Goal: Check status: Check status

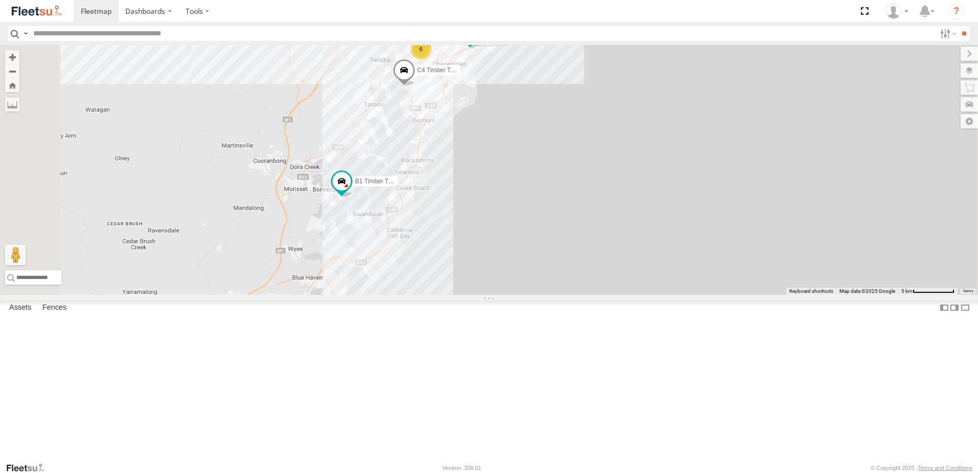
click at [431, 59] on div "6" at bounding box center [421, 49] width 20 height 20
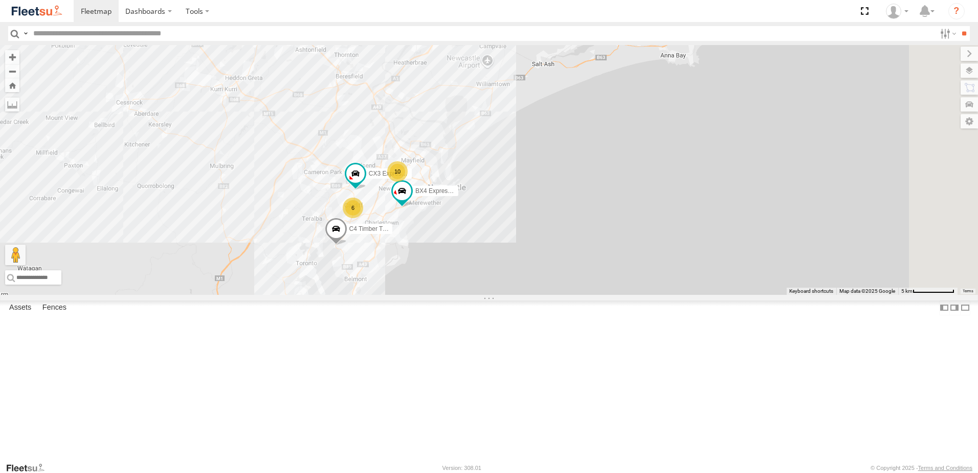
drag, startPoint x: 482, startPoint y: 184, endPoint x: 416, endPoint y: 348, distance: 176.5
click at [414, 295] on div "10 6 CX3 Express Ute C4 Timber Truck B1 Timber Truck BX4 Express Ute" at bounding box center [489, 170] width 978 height 250
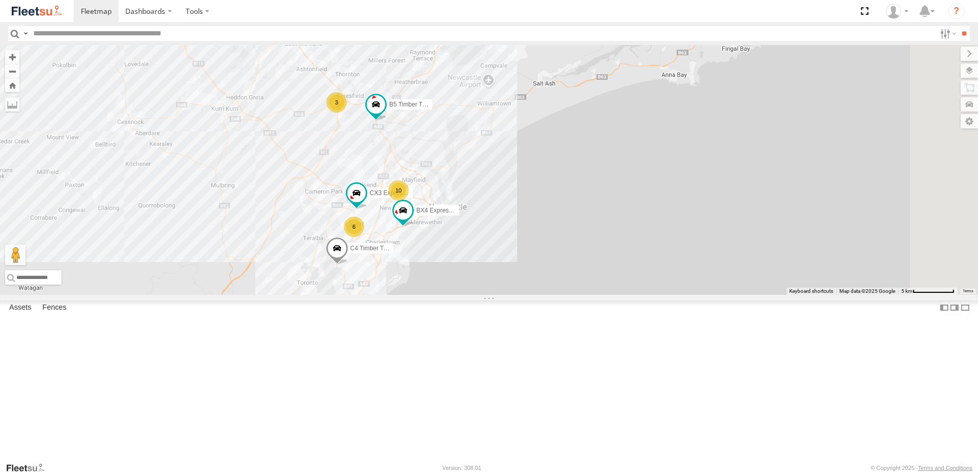
click at [477, 225] on div "10 6 CX3 Express Ute C4 Timber Truck B1 Timber Truck BX4 Express Ute 3 B5 Timbe…" at bounding box center [489, 170] width 978 height 250
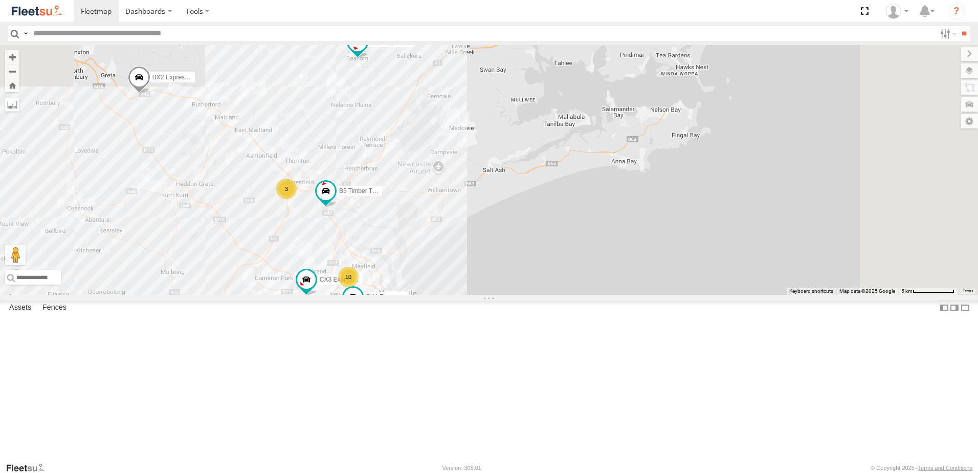
drag, startPoint x: 583, startPoint y: 138, endPoint x: 532, endPoint y: 207, distance: 85.2
click at [532, 207] on div "10 6 CX3 Express Ute C4 Timber Truck B1 Timber Truck BX4 Express Ute 3 B5 Timbe…" at bounding box center [489, 170] width 978 height 250
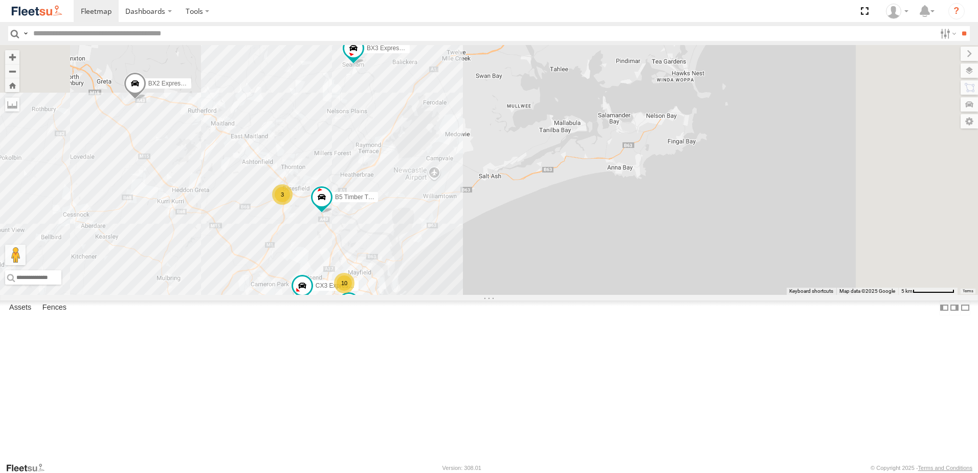
drag, startPoint x: 688, startPoint y: 128, endPoint x: 671, endPoint y: 148, distance: 25.7
click at [671, 148] on div "10 6 CX3 Express Ute C4 Timber Truck B1 Timber Truck BX4 Express Ute 3 B5 Timbe…" at bounding box center [489, 170] width 978 height 250
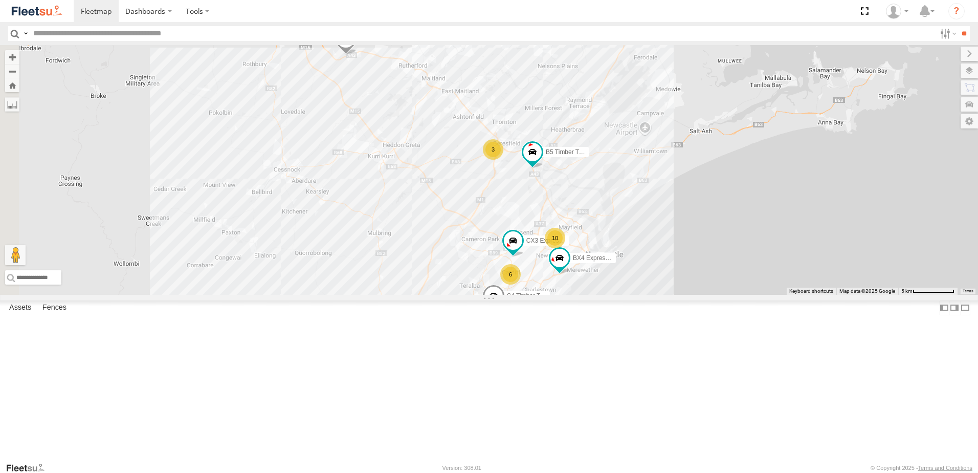
drag, startPoint x: 533, startPoint y: 194, endPoint x: 768, endPoint y: 126, distance: 244.8
click at [768, 126] on div "10 6 CX3 Express Ute C4 Timber Truck B1 Timber Truck BX4 Express Ute 3 B5 Timbe…" at bounding box center [489, 170] width 978 height 250
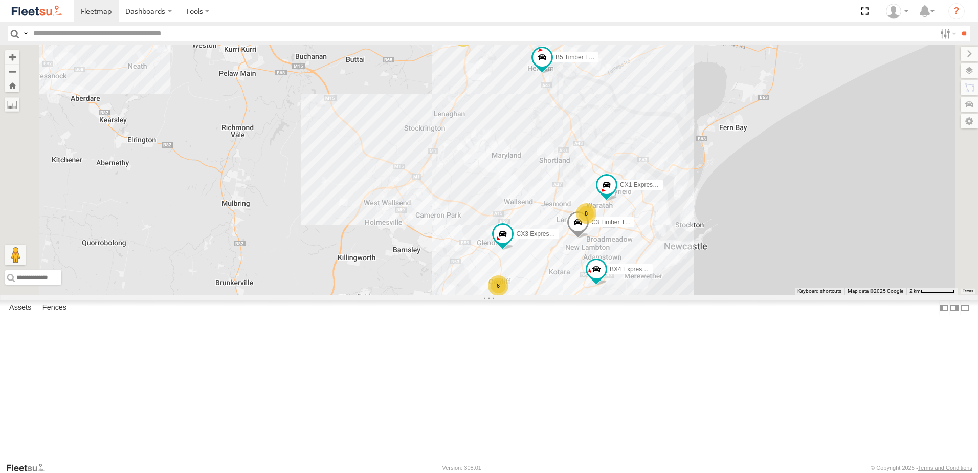
click at [654, 220] on div "CX3 Express Ute C4 Timber Truck B1 Timber Truck BX4 Express Ute B5 Timber Truck…" at bounding box center [489, 170] width 978 height 250
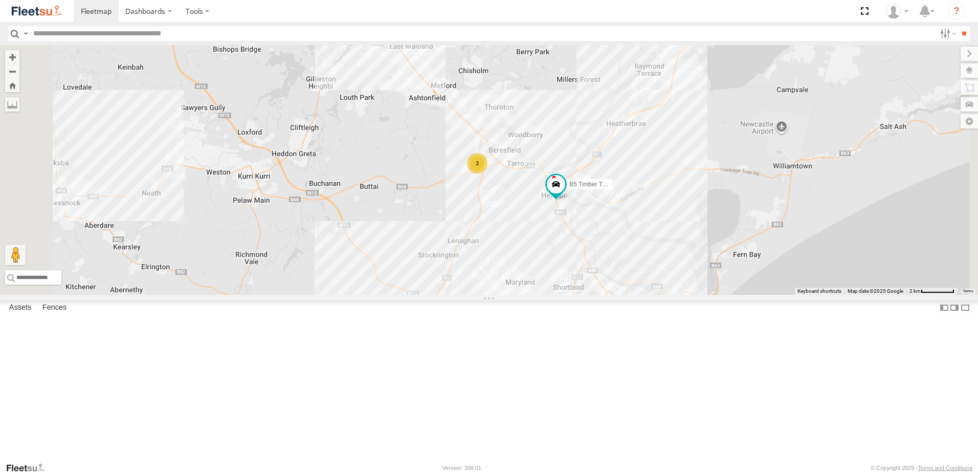
drag, startPoint x: 640, startPoint y: 306, endPoint x: 621, endPoint y: 317, distance: 22.0
click at [621, 295] on div "CX3 Express Ute C4 Timber Truck B1 Timber Truck BX4 Express Ute B5 Timber Truck…" at bounding box center [489, 170] width 978 height 250
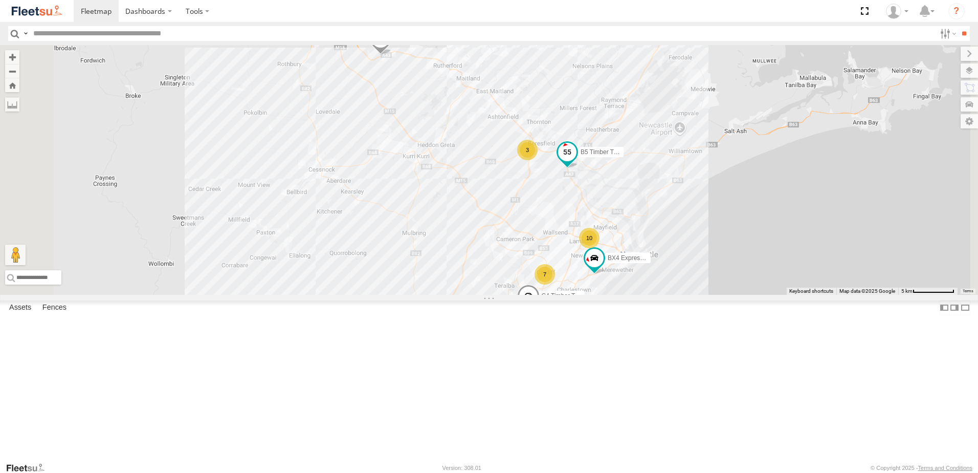
click at [576, 161] on span at bounding box center [567, 152] width 18 height 18
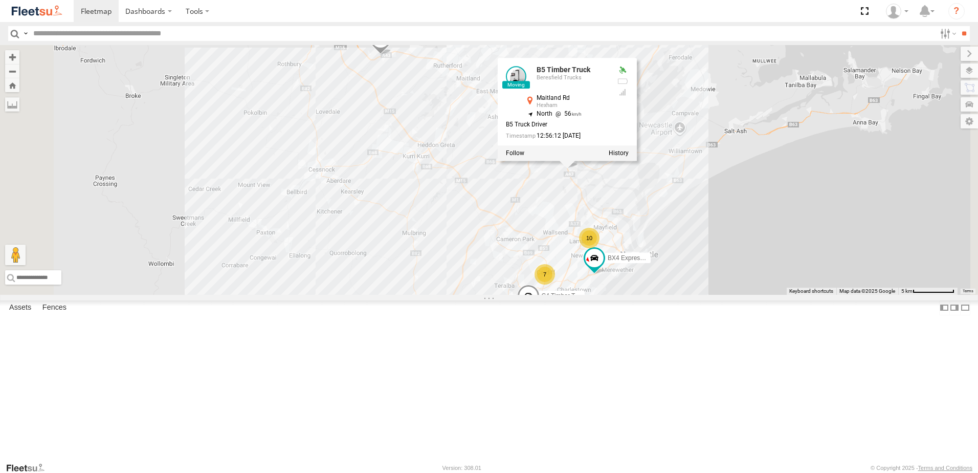
click at [629, 157] on label at bounding box center [619, 152] width 20 height 7
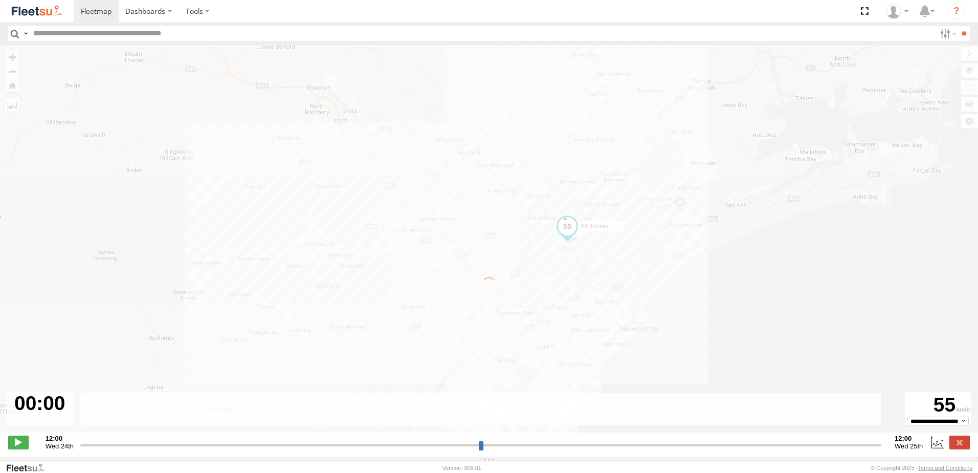
type input "**********"
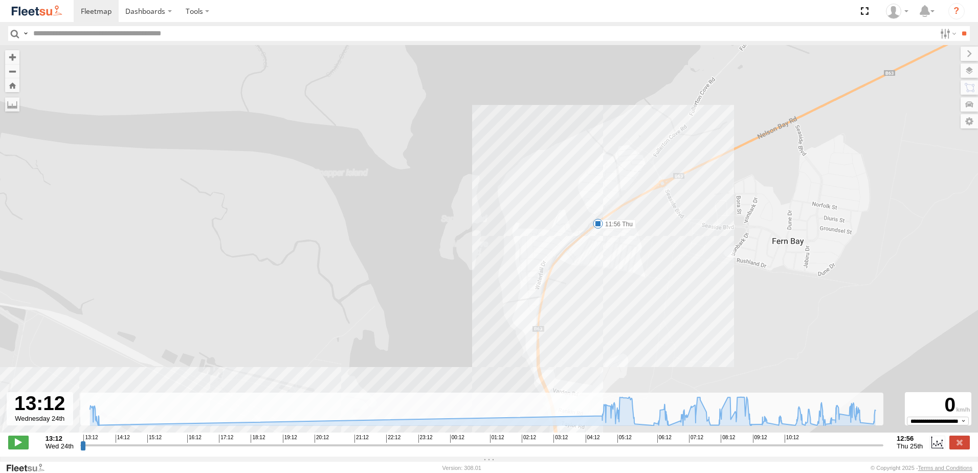
drag, startPoint x: 740, startPoint y: 84, endPoint x: 700, endPoint y: 255, distance: 175.4
click at [700, 255] on div "B5 Timber Truck 13:14 Wed 13:35 Wed 04:55 Thu 05:43 Thu 08:40 Thu 08:41 Thu 09:…" at bounding box center [489, 244] width 978 height 398
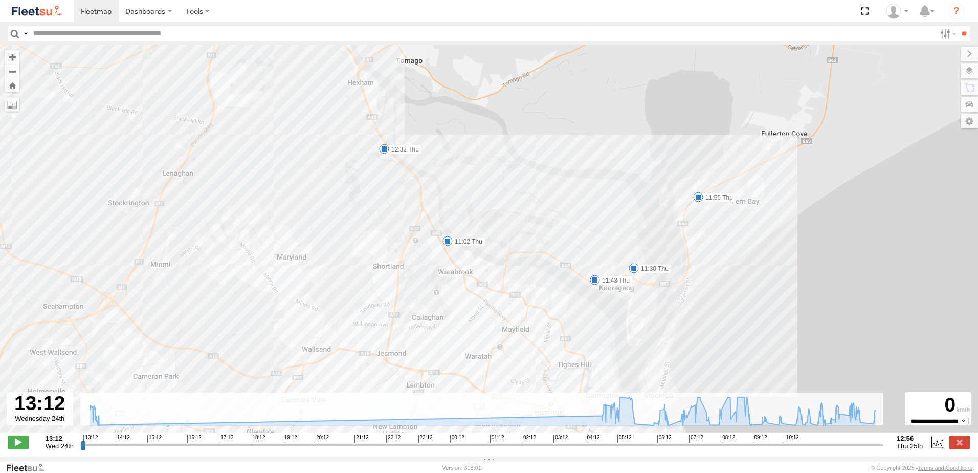
drag, startPoint x: 737, startPoint y: 252, endPoint x: 747, endPoint y: 231, distance: 23.1
click at [746, 233] on div "B5 Timber Truck 13:14 Wed 13:35 Wed 04:55 Thu 05:43 Thu 08:40 Thu 08:41 Thu 09:…" at bounding box center [489, 244] width 978 height 398
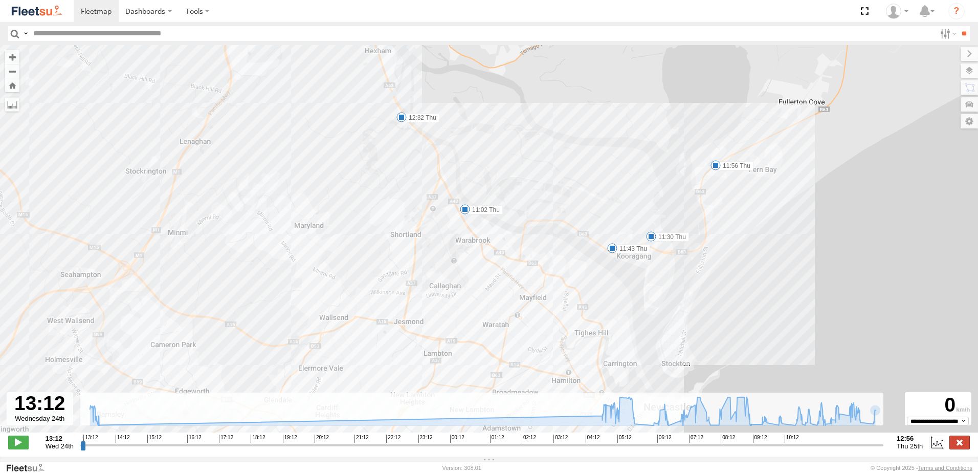
click at [955, 449] on label at bounding box center [959, 441] width 20 height 13
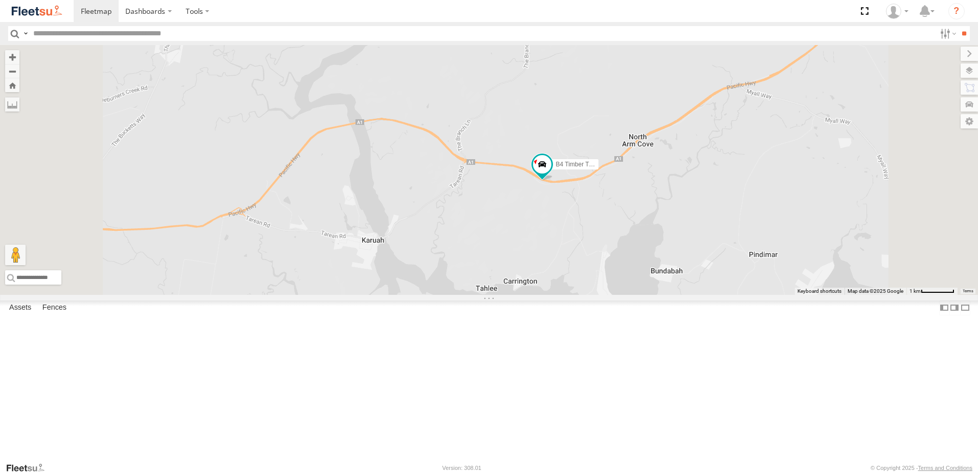
drag, startPoint x: 621, startPoint y: 272, endPoint x: 635, endPoint y: 277, distance: 14.7
click at [635, 277] on div "B4 Timber Truck BX2 Express Ute BX3 Express Ute B1 Timber Truck BX1 Express Ute…" at bounding box center [489, 170] width 978 height 250
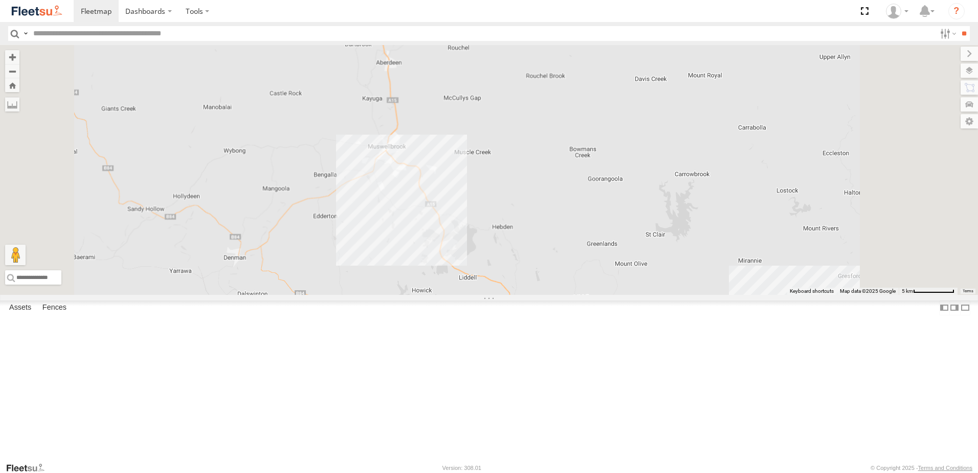
drag, startPoint x: 607, startPoint y: 260, endPoint x: 555, endPoint y: 139, distance: 131.6
click at [555, 139] on div "BX1 Express Ute" at bounding box center [489, 170] width 978 height 250
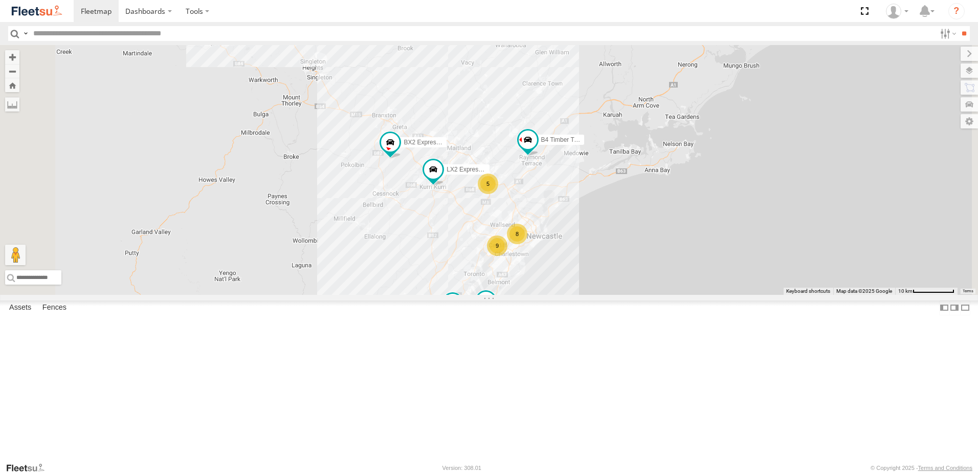
drag, startPoint x: 638, startPoint y: 228, endPoint x: 600, endPoint y: 190, distance: 53.2
click at [600, 190] on div "BX1 Express Ute B4 Timber Truck LX2 Express Ute BX2 Express Ute B1 Timber Truck…" at bounding box center [489, 170] width 978 height 250
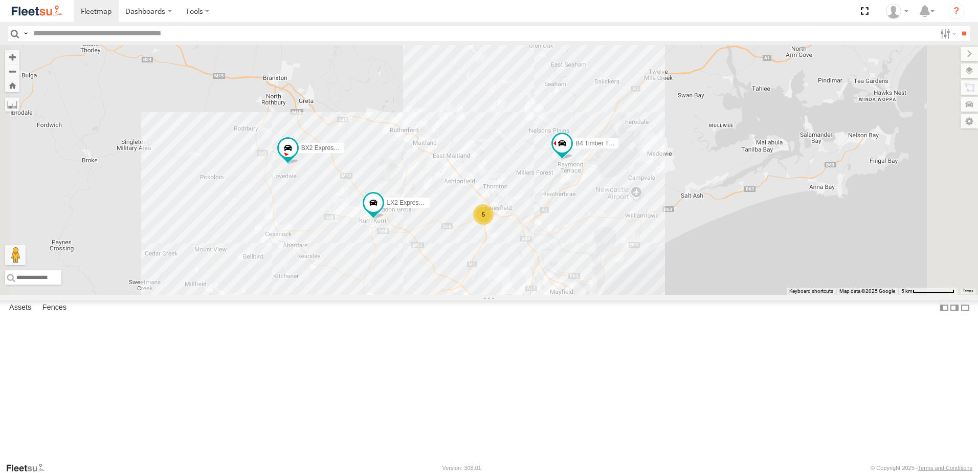
drag, startPoint x: 627, startPoint y: 269, endPoint x: 593, endPoint y: 164, distance: 110.5
click at [597, 165] on div "BX1 Express Ute B4 Timber Truck LX2 Express Ute BX2 Express Ute B1 Timber Truck…" at bounding box center [489, 170] width 978 height 250
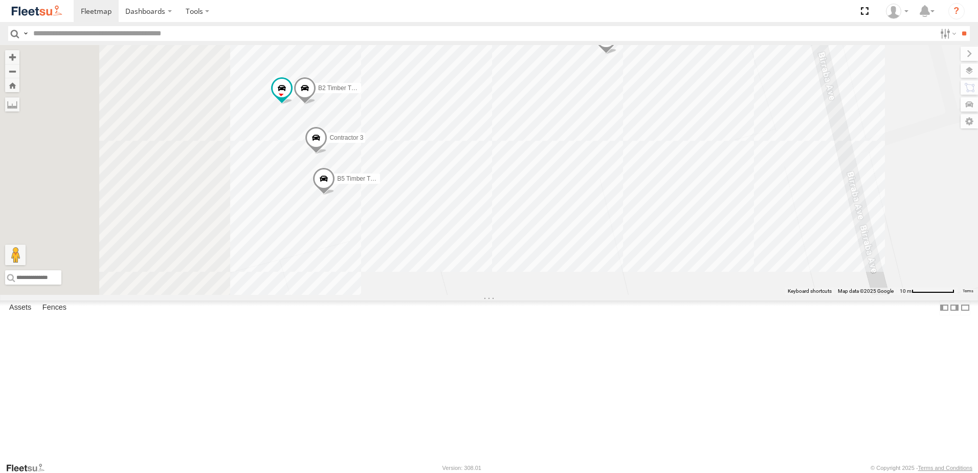
drag, startPoint x: 499, startPoint y: 212, endPoint x: 703, endPoint y: 218, distance: 204.2
click at [703, 218] on div "BX1 Express Ute B4 Timber Truck LX2 Express Ute BX2 Express Ute B1 Timber Truck…" at bounding box center [489, 170] width 978 height 250
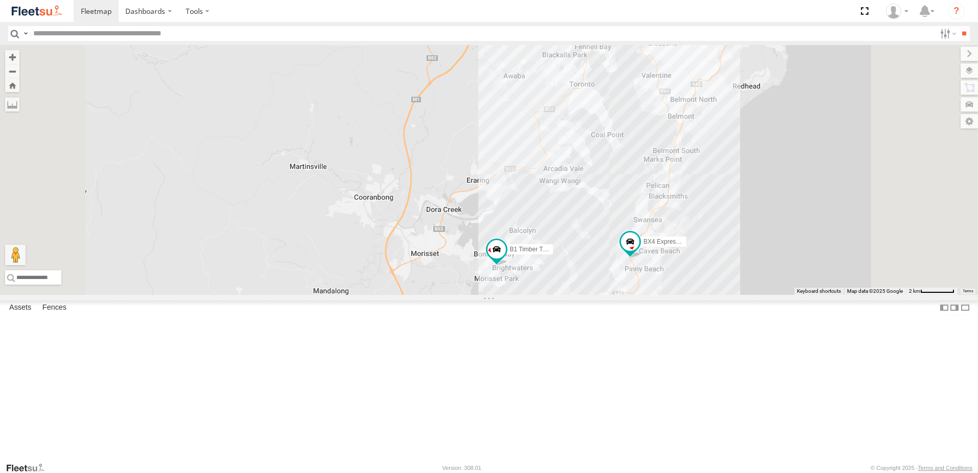
drag, startPoint x: 662, startPoint y: 391, endPoint x: 661, endPoint y: 346, distance: 45.0
click at [661, 295] on div "BX1 Express Ute B4 Timber Truck LX2 Express Ute BX2 Express Ute B1 Timber Truck…" at bounding box center [489, 170] width 978 height 250
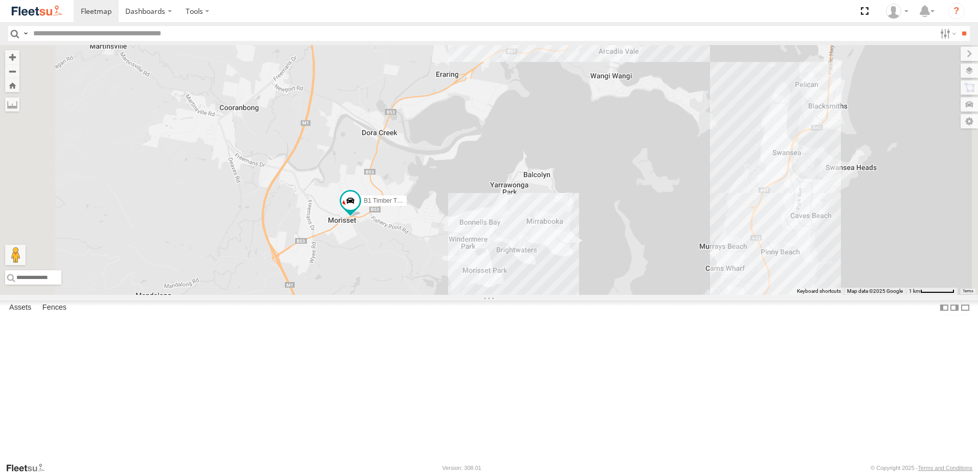
click at [0, 0] on label "×" at bounding box center [0, 0] width 0 height 0
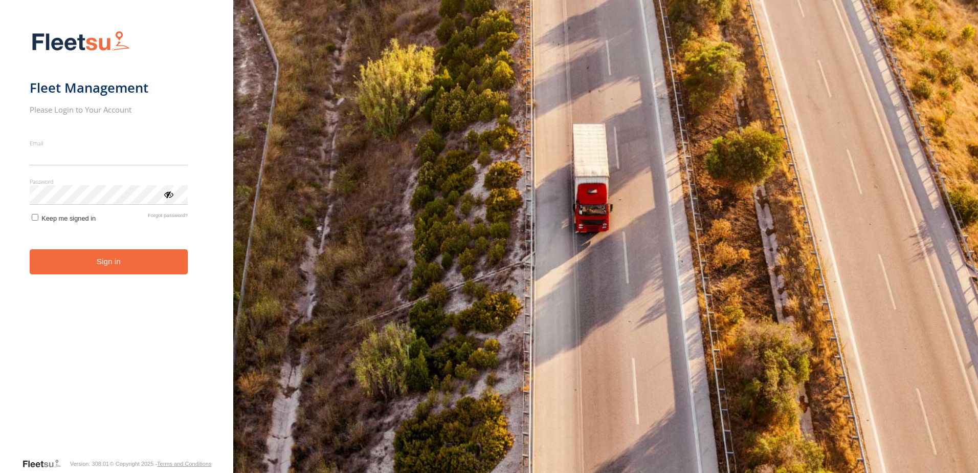
type input "**********"
click at [140, 279] on form "**********" at bounding box center [117, 241] width 174 height 433
click at [141, 274] on button "Sign in" at bounding box center [109, 261] width 158 height 25
click at [143, 272] on button "Sign in" at bounding box center [109, 261] width 158 height 25
